Goal: Book appointment/travel/reservation

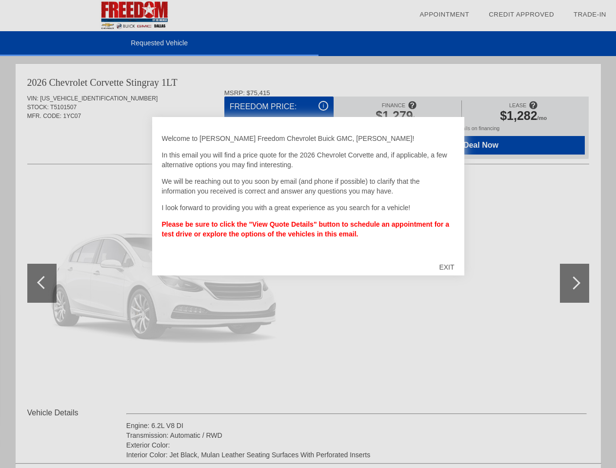
click at [445, 15] on link "Appointment" at bounding box center [445, 14] width 50 height 7
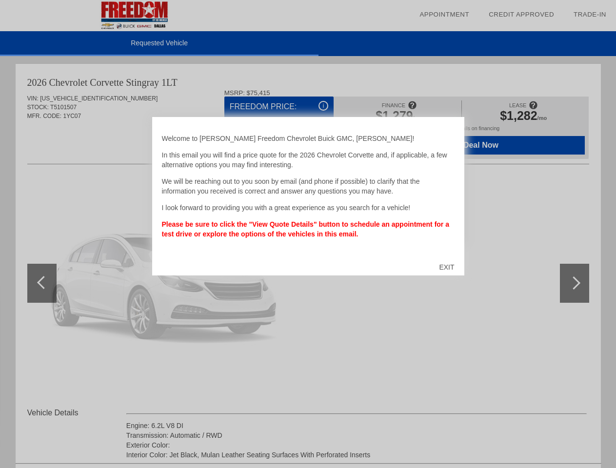
click at [447, 267] on div "EXIT" at bounding box center [446, 267] width 35 height 29
